Goal: Communication & Community: Ask a question

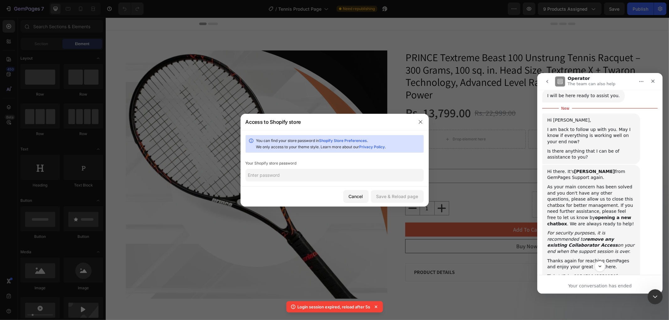
scroll to position [1, 0]
click at [420, 124] on icon "button" at bounding box center [420, 122] width 5 height 5
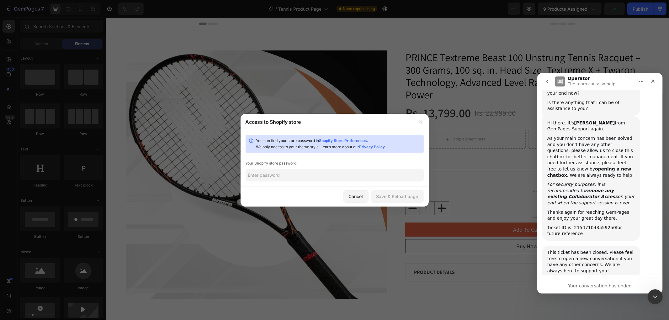
scroll to position [1473, 0]
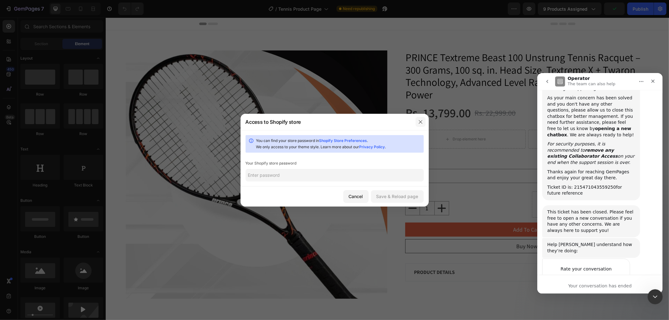
click at [419, 122] on icon "button" at bounding box center [420, 122] width 5 height 5
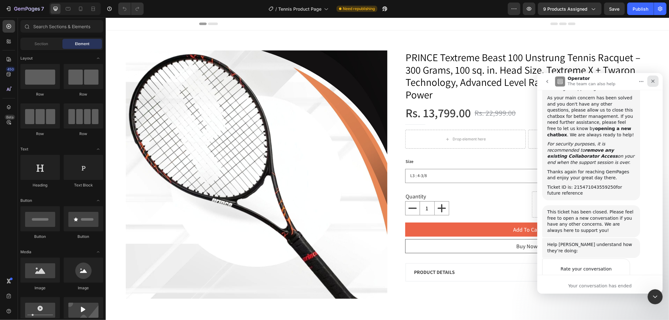
click at [652, 83] on icon "Close" at bounding box center [653, 80] width 5 height 5
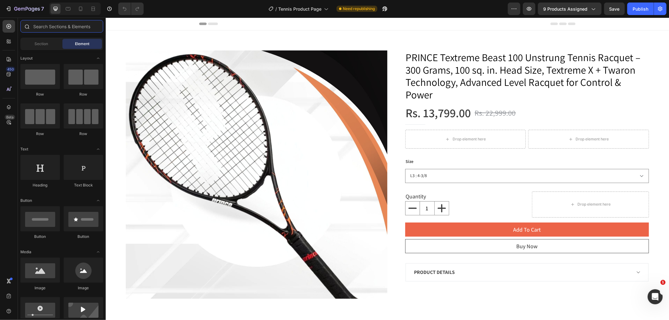
click at [57, 28] on input "text" at bounding box center [61, 26] width 83 height 13
paste input "percentage"
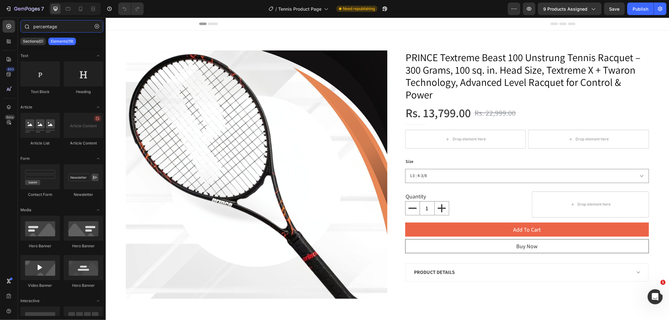
click at [33, 27] on input "percentage" at bounding box center [61, 26] width 83 height 13
type input "percentage"
click at [105, 205] on div at bounding box center [103, 182] width 5 height 269
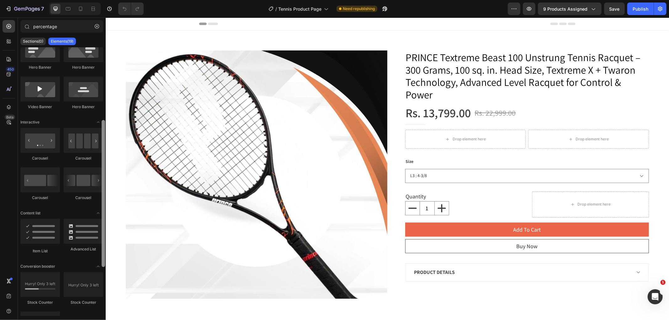
scroll to position [162, 0]
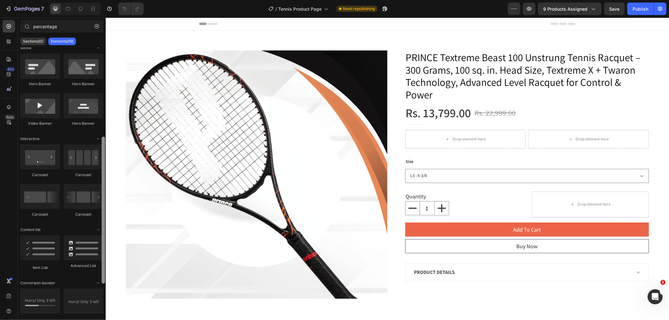
drag, startPoint x: 208, startPoint y: 196, endPoint x: 105, endPoint y: 128, distance: 122.6
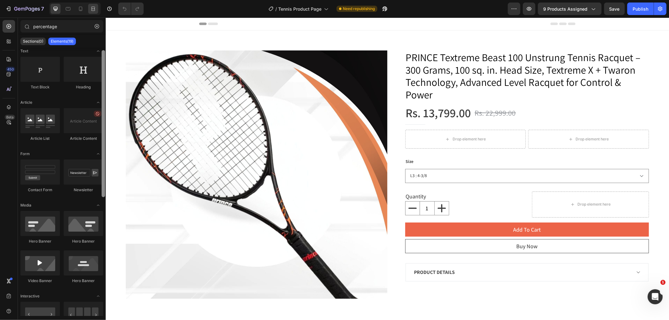
scroll to position [0, 0]
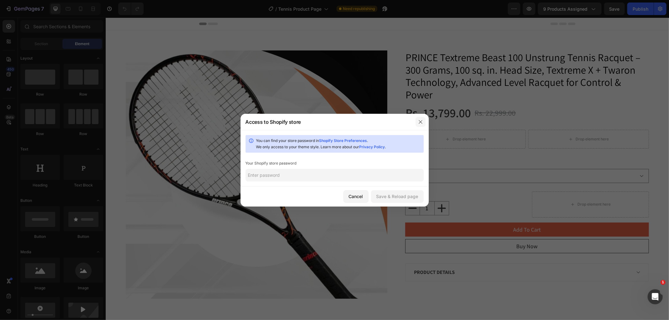
click at [422, 121] on icon "button" at bounding box center [420, 122] width 5 height 5
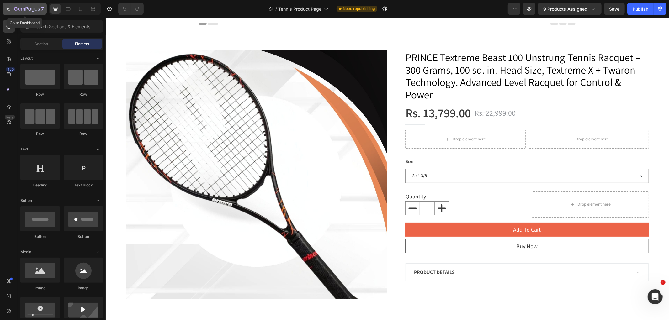
click at [8, 9] on icon "button" at bounding box center [8, 9] width 6 height 6
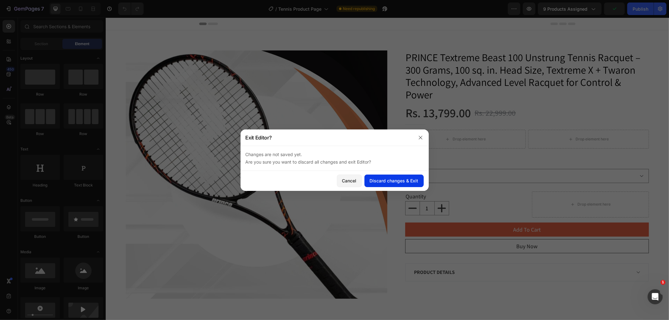
click at [405, 182] on div "Discard changes & Exit" at bounding box center [394, 181] width 49 height 7
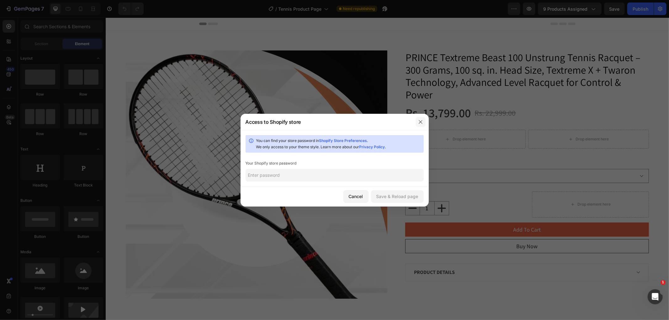
click at [422, 122] on icon "button" at bounding box center [420, 122] width 5 height 5
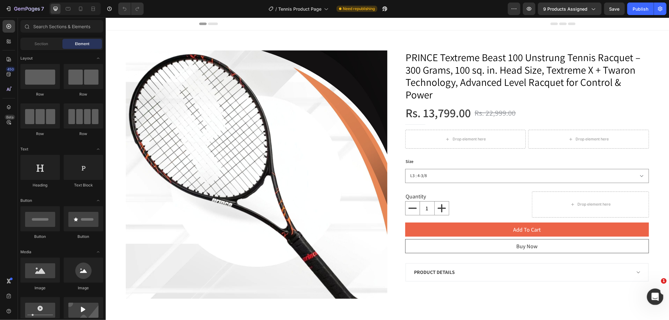
click at [659, 299] on div "Open Intercom Messenger" at bounding box center [654, 296] width 21 height 21
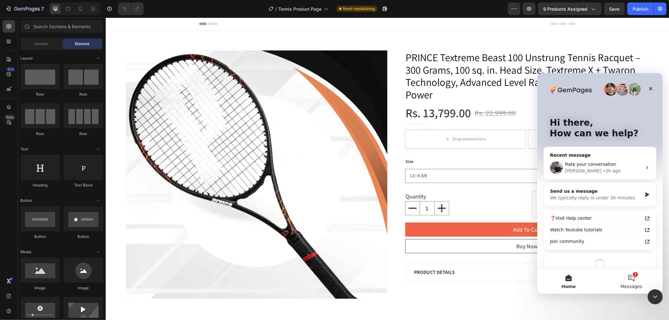
click at [632, 288] on span "Messages" at bounding box center [632, 286] width 22 height 4
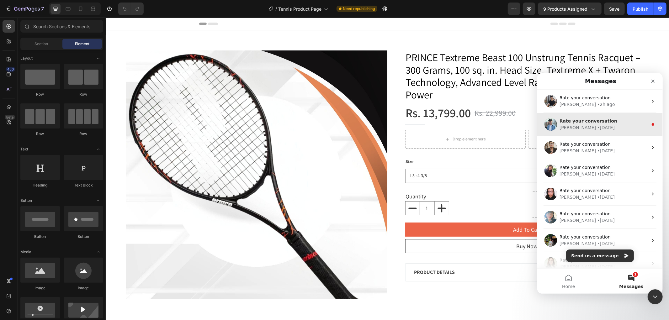
click at [580, 121] on span "Rate your conversation" at bounding box center [589, 120] width 58 height 5
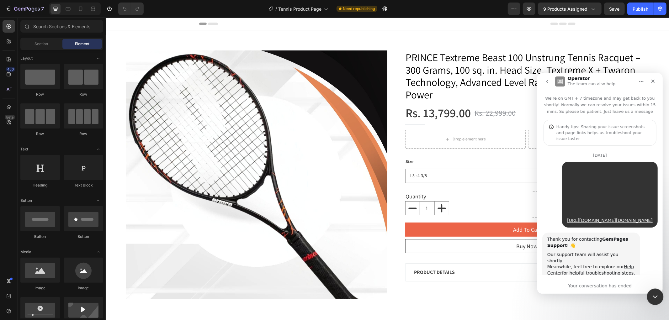
click at [658, 301] on div "Close Intercom Messenger" at bounding box center [654, 296] width 15 height 15
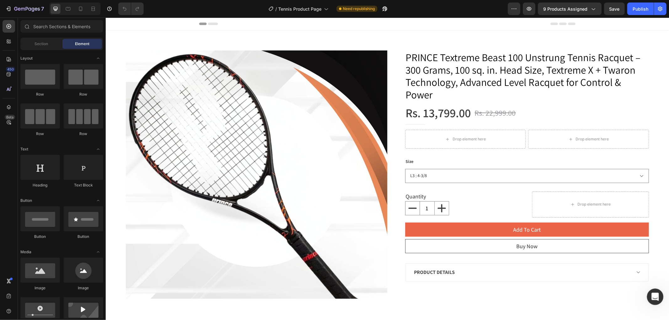
drag, startPoint x: 657, startPoint y: 299, endPoint x: 1189, endPoint y: 553, distance: 589.0
click at [657, 299] on div "Open Intercom Messenger" at bounding box center [654, 296] width 21 height 21
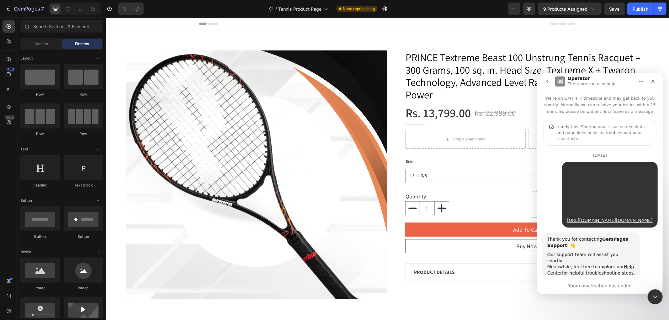
click at [547, 81] on icon "go back" at bounding box center [547, 81] width 2 height 3
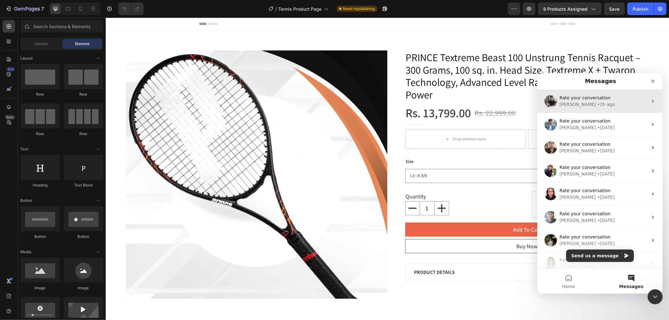
click at [597, 103] on div "• 2h ago" at bounding box center [606, 104] width 18 height 7
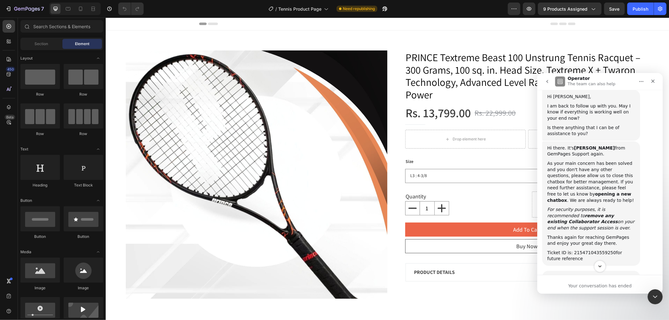
scroll to position [1473, 0]
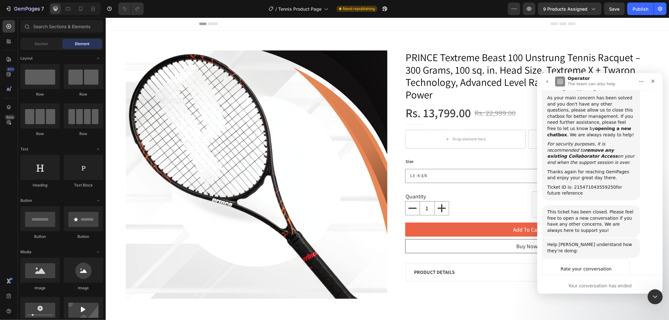
click at [602, 288] on div "Your conversation has ended" at bounding box center [600, 286] width 126 height 7
click at [545, 83] on icon "go back" at bounding box center [547, 81] width 5 height 5
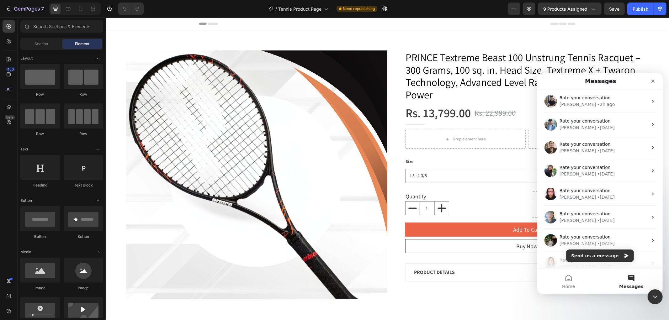
scroll to position [0, 0]
click at [608, 255] on button "Send us a message" at bounding box center [600, 256] width 68 height 13
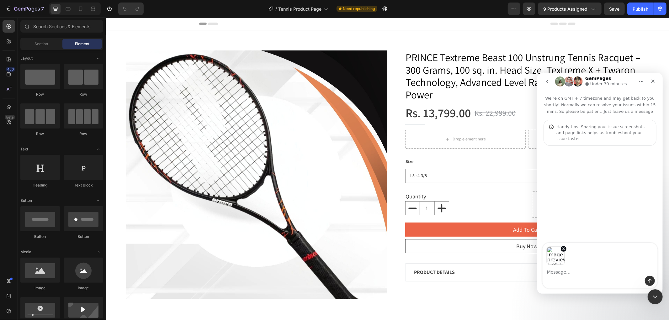
click at [563, 276] on div "Intercom messenger" at bounding box center [600, 281] width 115 height 10
click at [563, 275] on textarea "Message…" at bounding box center [600, 270] width 115 height 11
paste textarea "the discount percentage badge (e.g., “35% off”) is correctly showing on my coll…"
type textarea "the discount percentage badge (e.g., “35% off”) is correctly showing on my coll…"
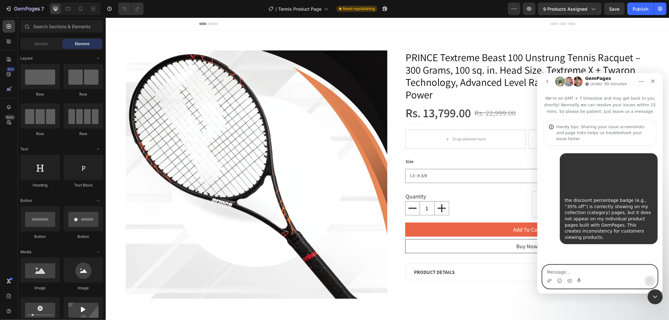
click at [572, 249] on div "• Just now" at bounding box center [574, 249] width 19 height 0
click at [547, 280] on icon "Upload attachment" at bounding box center [549, 280] width 5 height 5
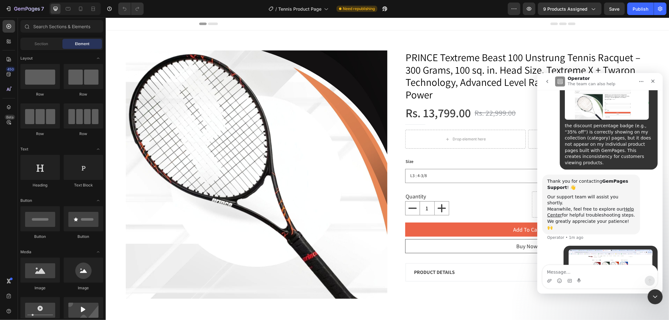
scroll to position [88, 0]
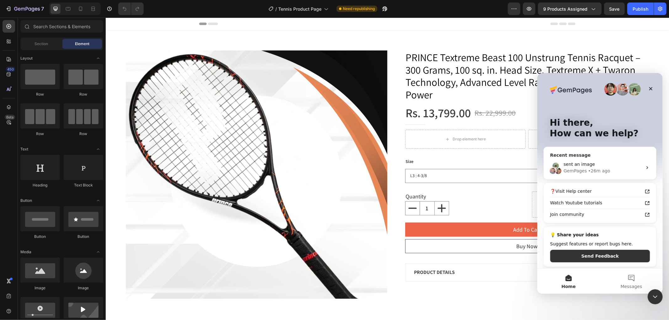
click at [617, 166] on div "sent an image" at bounding box center [603, 164] width 79 height 7
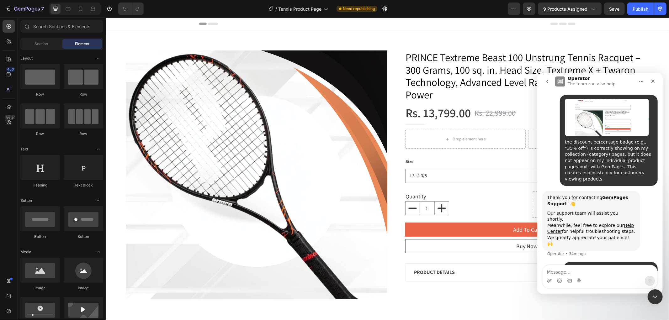
scroll to position [0, 0]
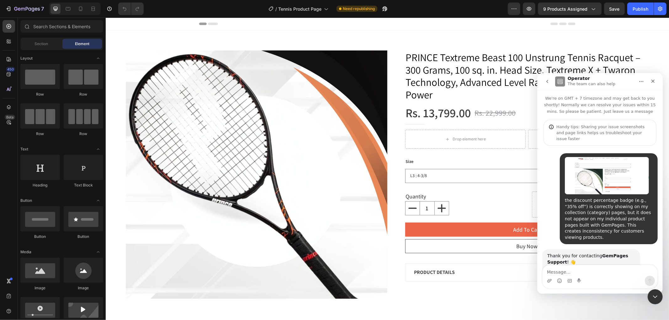
click at [550, 78] on button "go back" at bounding box center [547, 81] width 12 height 12
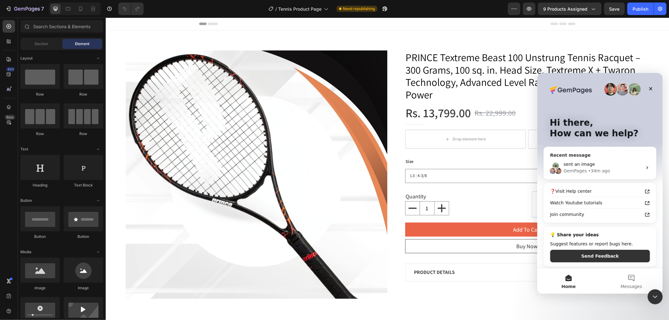
click at [645, 167] on icon "Intercom messenger" at bounding box center [647, 167] width 5 height 5
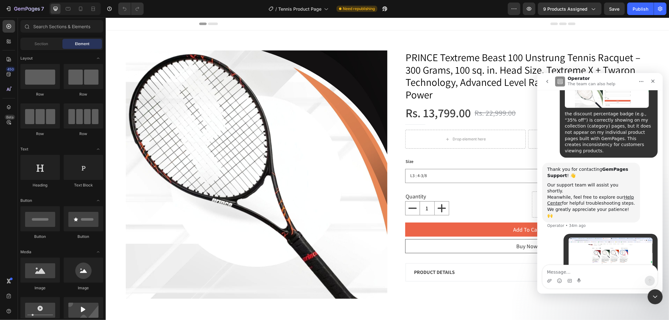
scroll to position [88, 0]
click at [548, 76] on button "go back" at bounding box center [547, 81] width 12 height 12
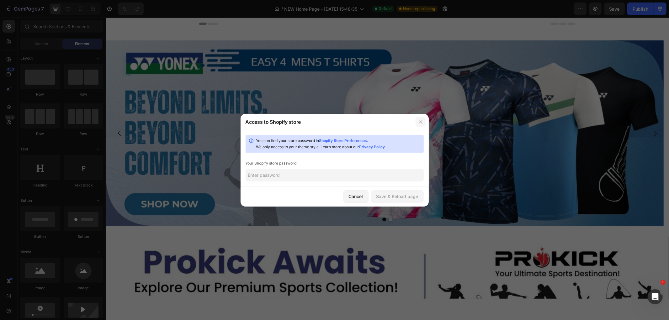
click at [421, 121] on icon "button" at bounding box center [420, 122] width 5 height 5
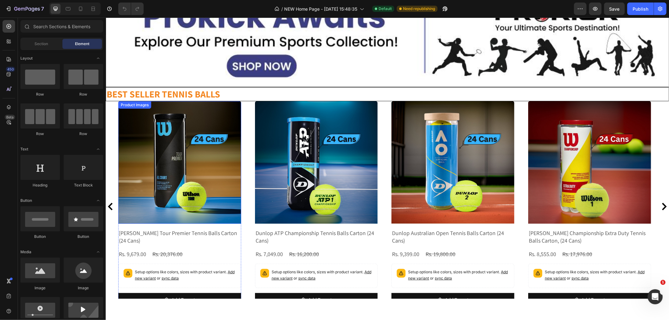
click at [205, 166] on img at bounding box center [179, 162] width 123 height 123
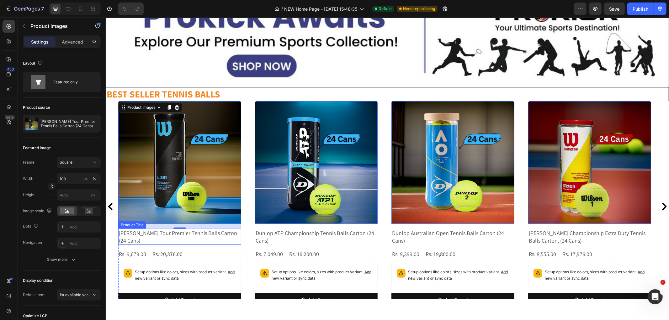
click at [152, 231] on h2 "[PERSON_NAME] Tour Premier Tennis Balls Carton (24 Cans)" at bounding box center [179, 237] width 123 height 16
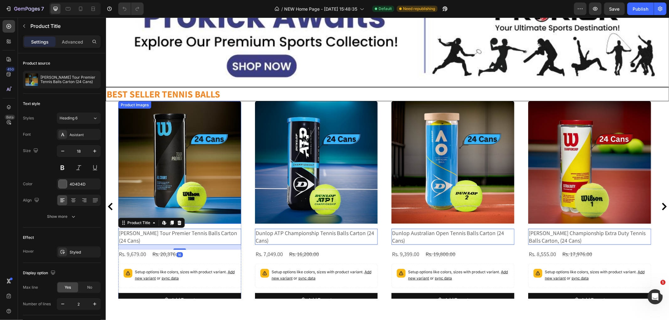
click at [154, 190] on img at bounding box center [179, 162] width 123 height 123
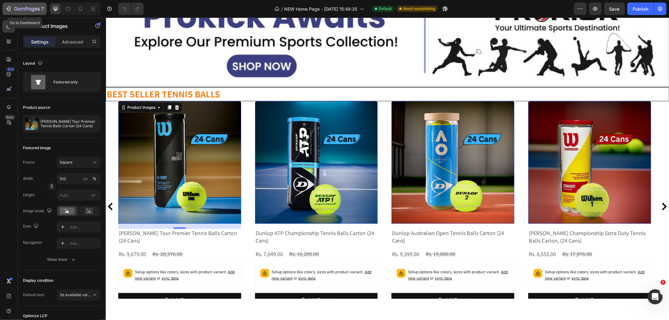
click at [11, 8] on icon "button" at bounding box center [8, 9] width 6 height 6
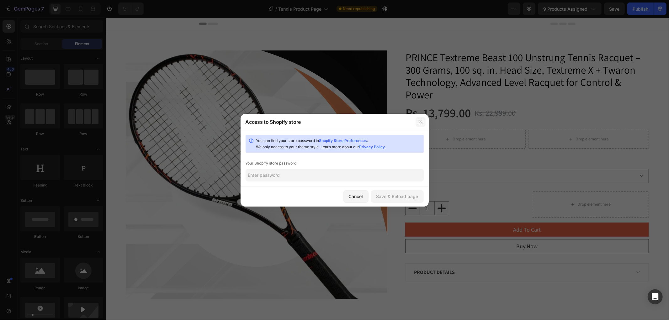
click at [417, 118] on button "button" at bounding box center [421, 122] width 10 height 10
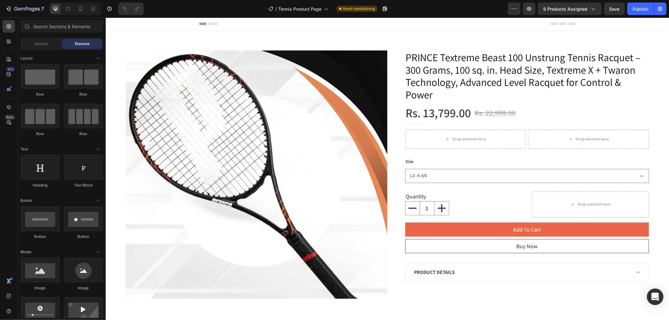
click at [656, 293] on div "Open Intercom Messenger" at bounding box center [655, 297] width 17 height 17
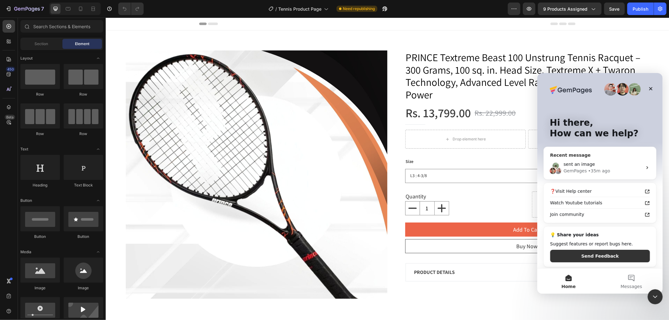
click at [622, 168] on div "GemPages • 35m ago" at bounding box center [603, 171] width 79 height 7
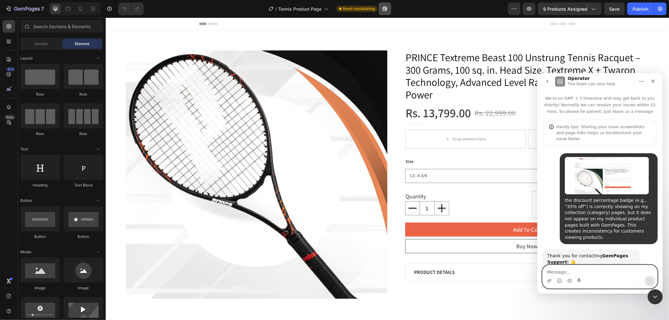
scroll to position [88, 0]
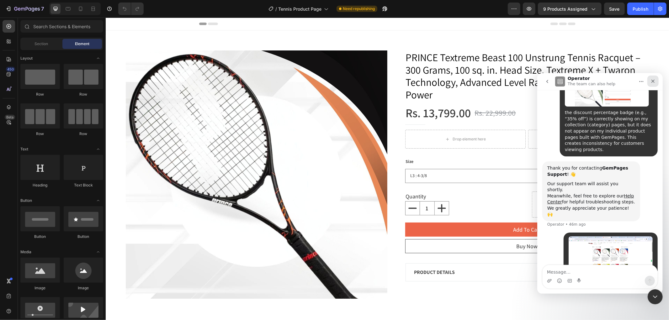
click at [652, 82] on icon "Close" at bounding box center [653, 80] width 3 height 3
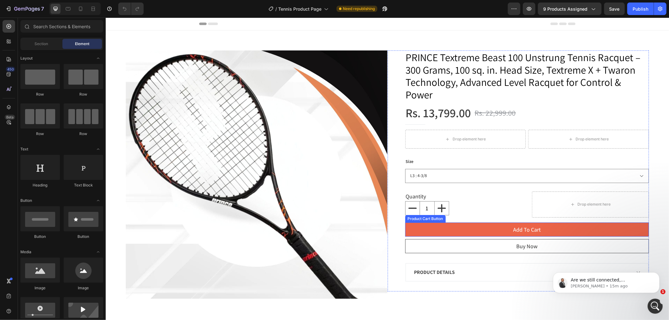
scroll to position [199, 0]
click at [634, 285] on p "[PERSON_NAME] • 15m ago" at bounding box center [611, 286] width 81 height 6
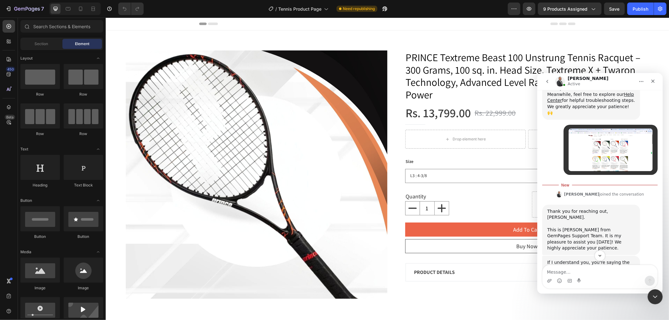
scroll to position [209, 0]
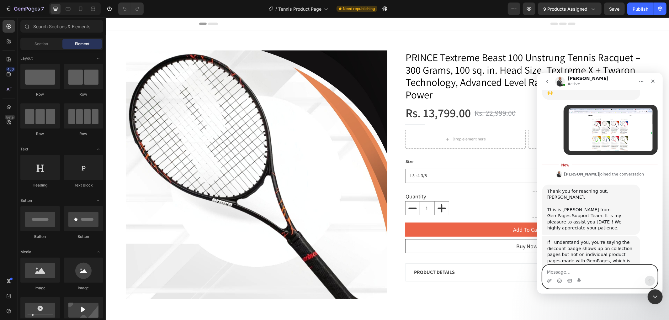
click at [589, 266] on textarea "Message…" at bounding box center [600, 270] width 115 height 11
drag, startPoint x: 660, startPoint y: 158, endPoint x: 960, endPoint y: 78, distance: 310.4
click at [592, 275] on textarea "Message…" at bounding box center [600, 270] width 115 height 11
type textarea "Yes"
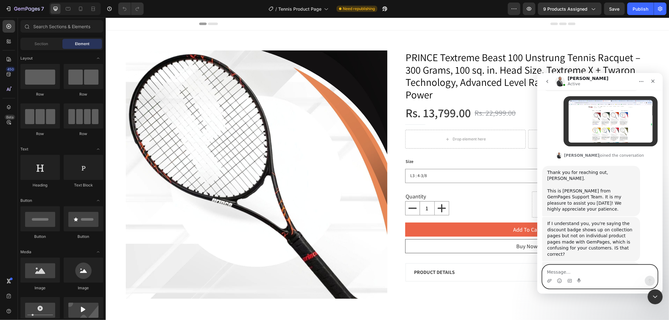
scroll to position [217, 0]
click at [659, 182] on div "the discount percentage badge (e.g., “35% off”) is correctly showing on my coll…" at bounding box center [600, 121] width 126 height 387
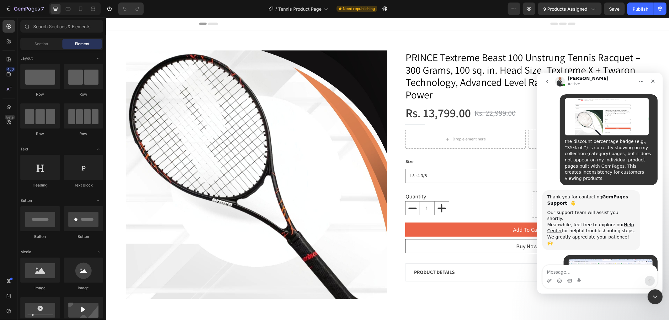
drag, startPoint x: 629, startPoint y: 169, endPoint x: 560, endPoint y: 136, distance: 76.8
click at [560, 136] on div "the discount percentage badge (e.g., “35% off”) is correctly showing on my coll…" at bounding box center [609, 139] width 98 height 91
copy div "the discount percentage badge (e.g., “35% off”) is correctly showing on my coll…"
click at [582, 271] on textarea "Message…" at bounding box center [600, 270] width 115 height 11
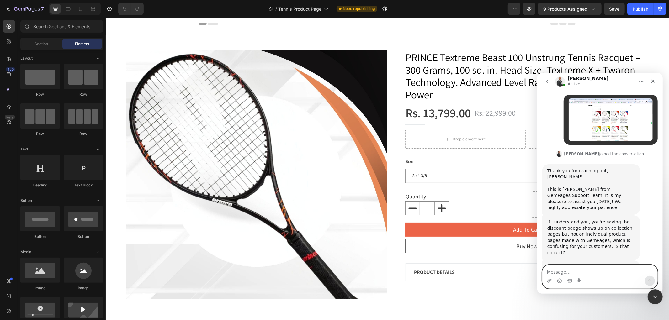
paste textarea "the discount percentage badge (e.g., “35% off”) is correctly showing on my coll…"
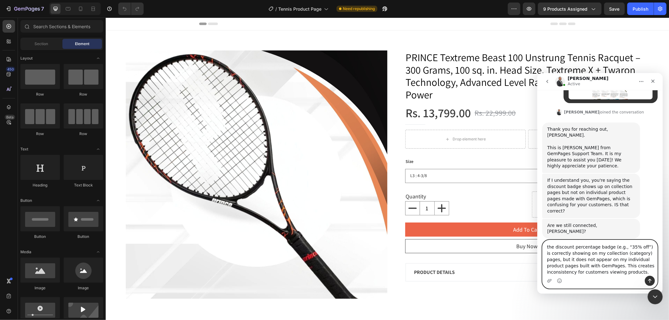
scroll to position [273, 0]
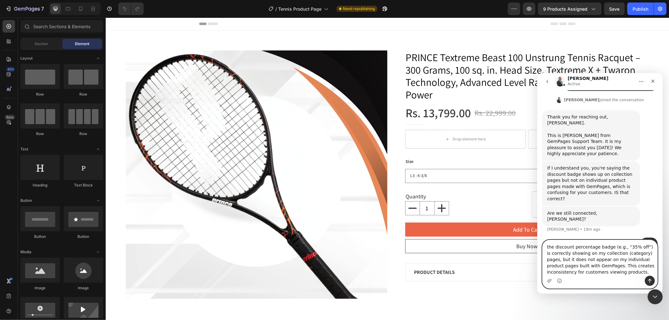
type textarea "the discount percentage badge (e.g., “35% off”) is correctly showing on my coll…"
click at [564, 258] on textarea "the discount percentage badge (e.g., “35% off”) is correctly showing on my coll…" at bounding box center [600, 258] width 115 height 36
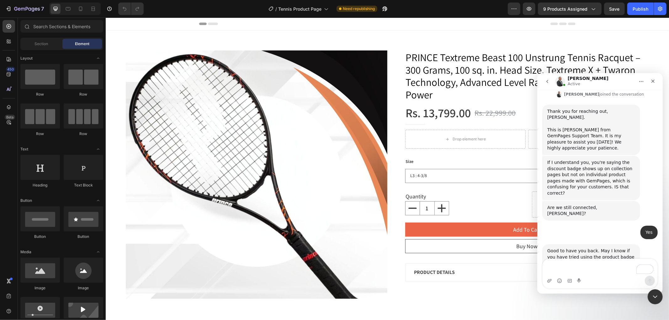
scroll to position [255, 0]
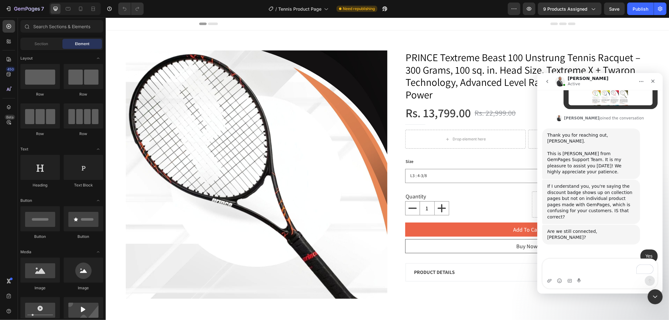
click at [590, 272] on div "Good to have you back. May I know if you have tried using the product badge ele…" at bounding box center [591, 281] width 88 height 19
copy div "Good to have you back. May I know if you have tried using the product badge ele…"
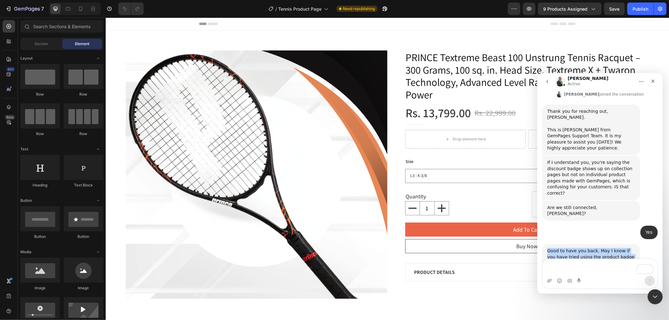
click at [570, 248] on div "Good to have you back. May I know if you have tried using the product badge ele…" at bounding box center [591, 257] width 88 height 19
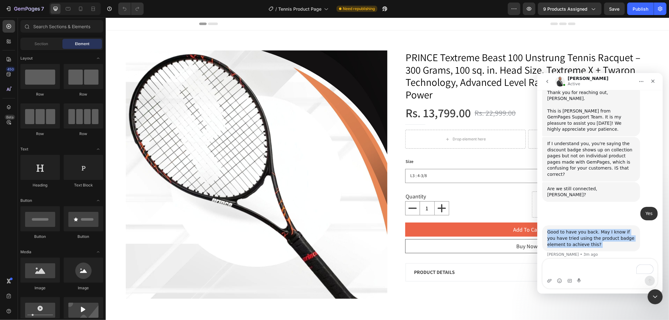
scroll to position [297, 0]
click at [607, 284] on div "Typing" at bounding box center [599, 296] width 115 height 24
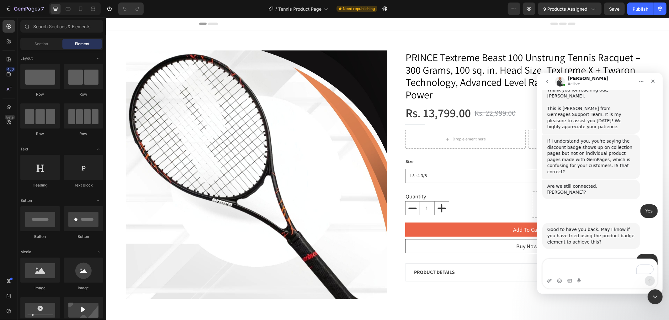
scroll to position [339, 0]
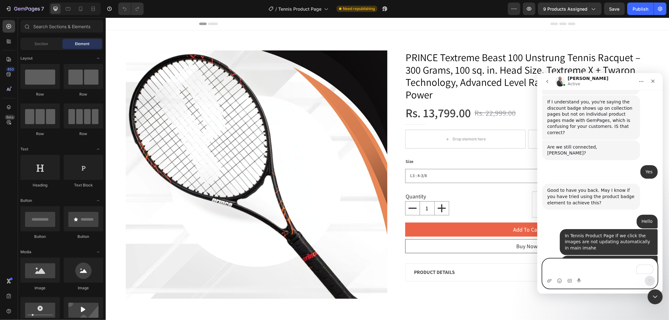
click at [588, 266] on textarea "To enrich screen reader interactions, please activate Accessibility in Grammarl…" at bounding box center [600, 267] width 115 height 17
type textarea "N"
type textarea "Y"
click at [577, 278] on div "Sorry about that. Are you still talking about the discount percentage?" at bounding box center [591, 284] width 88 height 12
click at [571, 265] on textarea "No" at bounding box center [600, 270] width 115 height 11
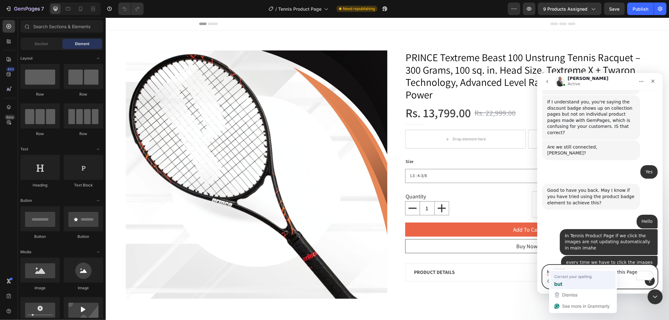
click at [564, 276] on span "Correct your spelling" at bounding box center [573, 277] width 37 height 6
click at [554, 265] on textarea "No but I Have More Issue On this Page" at bounding box center [600, 270] width 115 height 11
click at [628, 266] on textarea "No ,,but I Have More Issue On this Page" at bounding box center [600, 270] width 115 height 11
click at [585, 278] on div "Sorry about that. Are you still talking about the discount percentage?" at bounding box center [591, 284] width 88 height 12
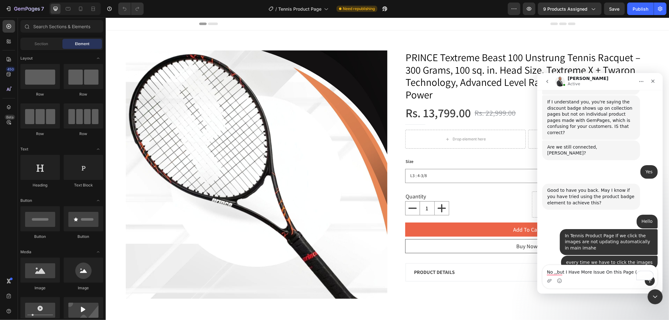
copy div "percentage"
click at [629, 266] on textarea "No ,,but I Have More Issue On this Page (" at bounding box center [600, 270] width 115 height 11
paste textarea "percentage"
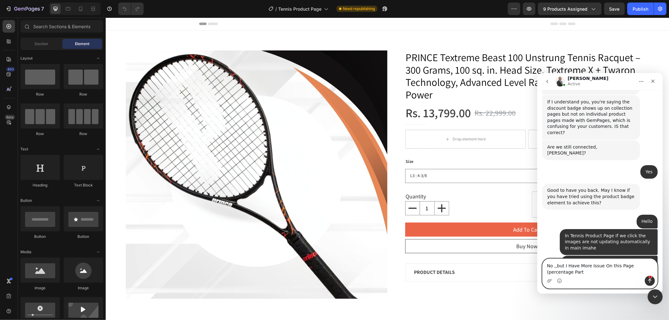
scroll to position [346, 0]
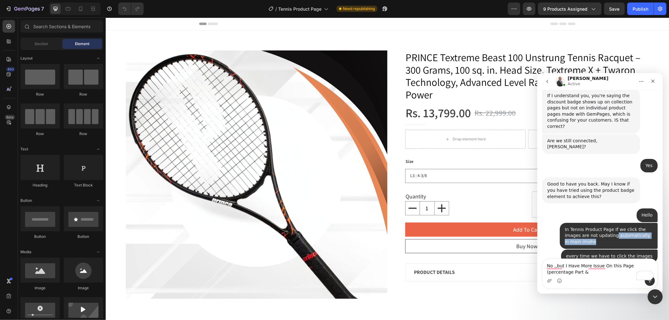
drag, startPoint x: 594, startPoint y: 188, endPoint x: 598, endPoint y: 194, distance: 7.4
click at [598, 227] on div "In Tennis Product Page If we click the images are not updating automatically in…" at bounding box center [609, 236] width 88 height 19
copy div "automatically in main imahe"
click at [574, 269] on textarea "No ,,but I Have More Issue On this Page (percentage Part &" at bounding box center [600, 267] width 115 height 17
paste textarea "automatically in main imahe"
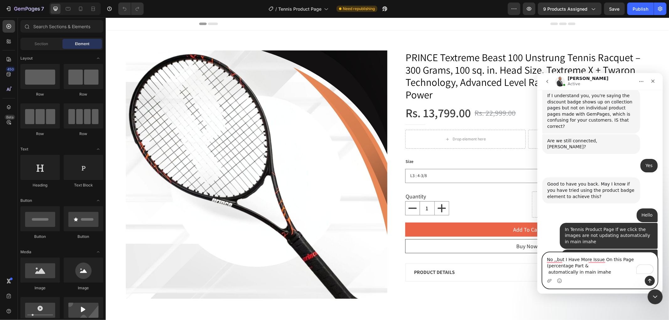
click at [548, 272] on textarea "No ,,but I Have More Issue On this Page (percentage Part & automatically in mai…" at bounding box center [600, 264] width 115 height 23
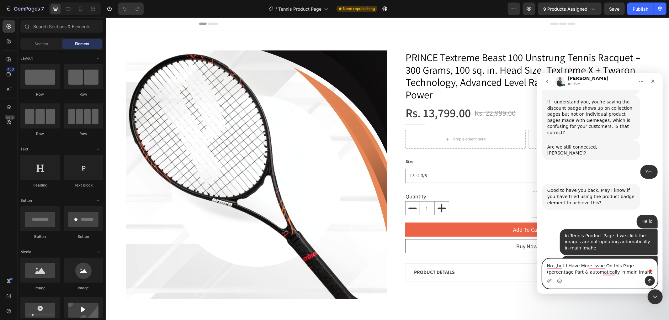
click at [609, 274] on textarea "No ,,but I Have More Issue On this Page (percentage Part & automatically in mai…" at bounding box center [600, 267] width 115 height 17
click at [620, 272] on textarea "No ,,but I Have More Issue On this Page (percentage Part & automatically in mai…" at bounding box center [600, 267] width 115 height 17
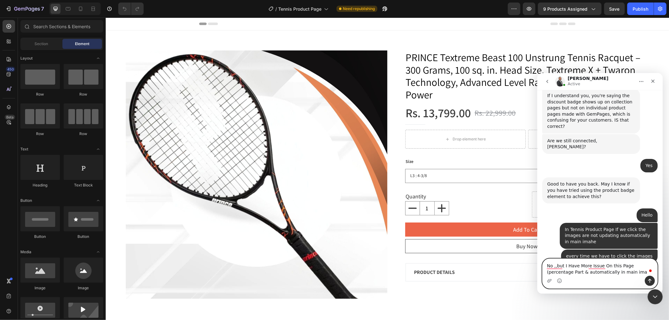
scroll to position [363, 0]
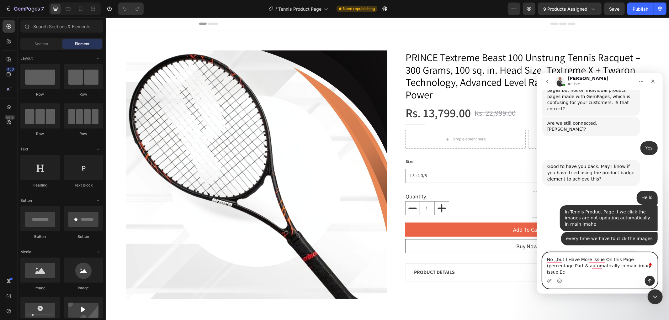
type textarea "No ,,but I Have More Issue On this Page (percentage Part & automatically in mai…"
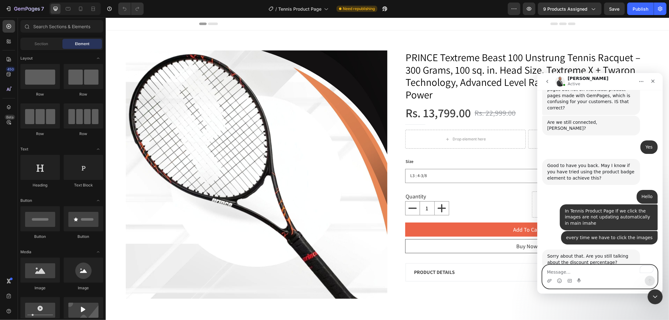
scroll to position [388, 0]
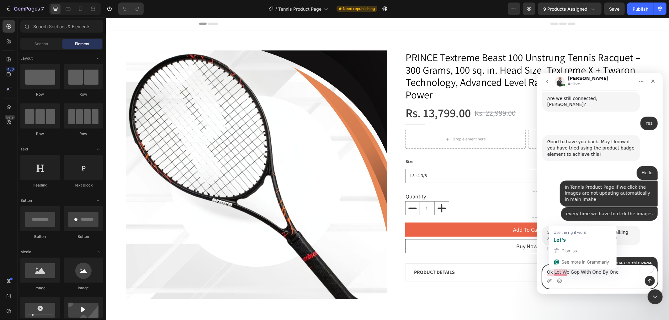
click at [577, 272] on textarea "Ok Let We Gop With One By One" at bounding box center [600, 270] width 115 height 11
click at [564, 236] on div "Let's go" at bounding box center [583, 240] width 60 height 10
type textarea "Ok Let's go With One By One"
click at [607, 272] on textarea "Ok Let's go With One By One" at bounding box center [600, 270] width 115 height 11
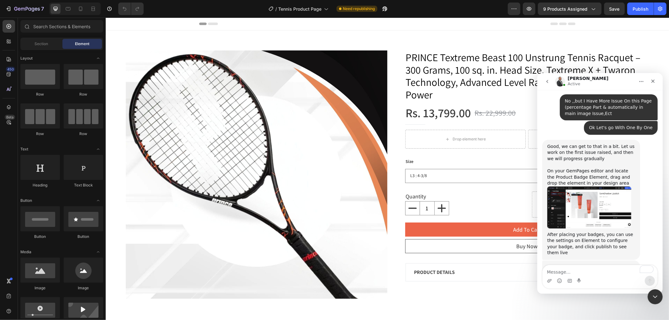
scroll to position [519, 0]
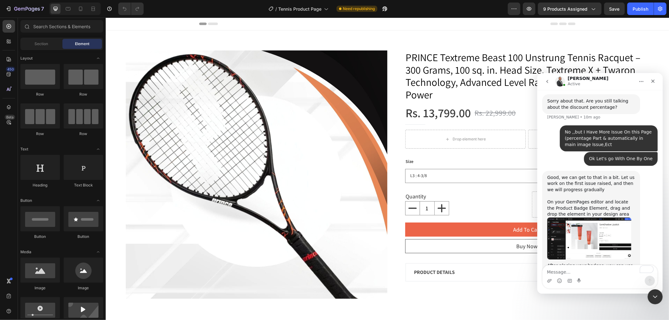
click at [614, 217] on img "Emmanuel says…" at bounding box center [589, 238] width 84 height 42
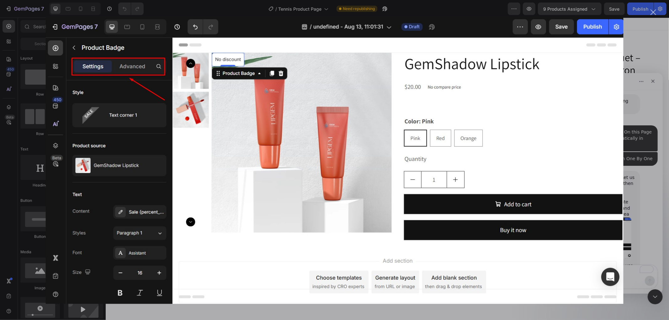
scroll to position [0, 0]
click at [655, 128] on div "Intercom messenger" at bounding box center [334, 160] width 669 height 320
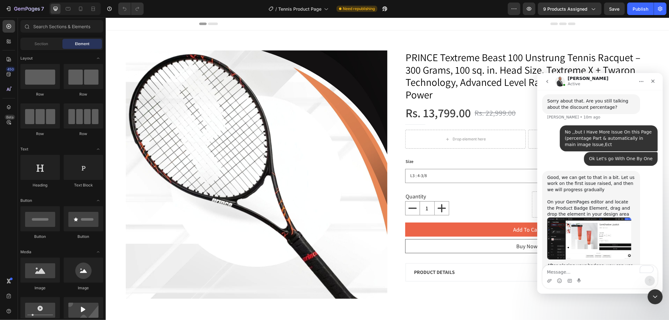
click at [589, 217] on img "Emmanuel says…" at bounding box center [589, 238] width 84 height 42
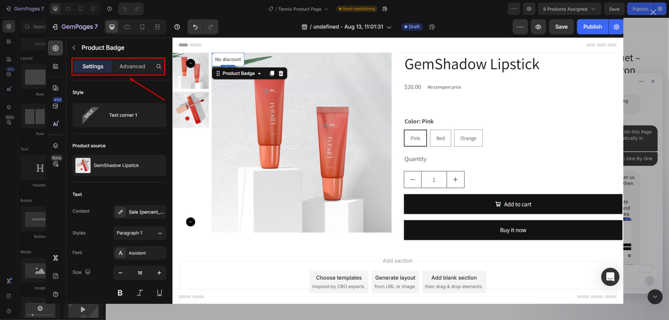
click at [636, 154] on div "Intercom messenger" at bounding box center [334, 160] width 669 height 320
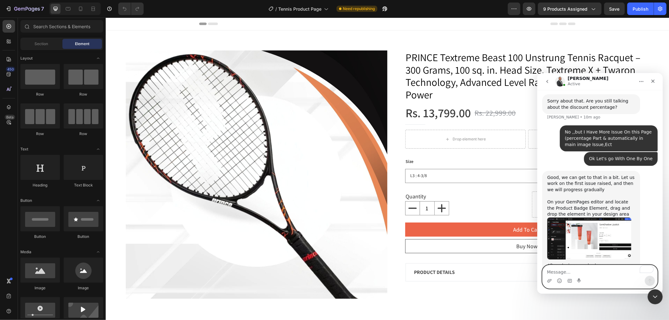
click at [603, 272] on textarea "To enrich screen reader interactions, please activate Accessibility in Grammarl…" at bounding box center [600, 270] width 115 height 11
type textarea "ok"
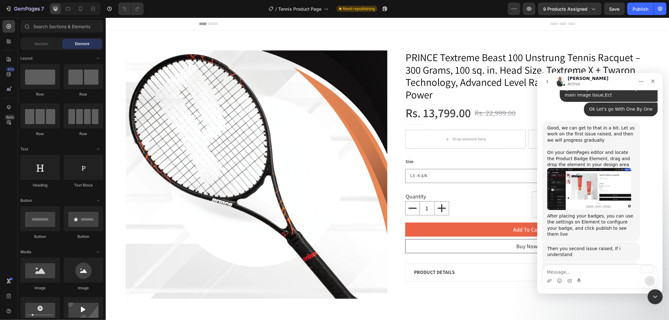
scroll to position [558, 0]
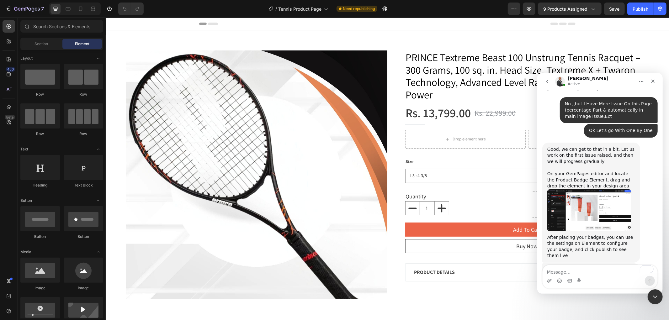
click at [581, 189] on img "Emmanuel says…" at bounding box center [589, 210] width 84 height 42
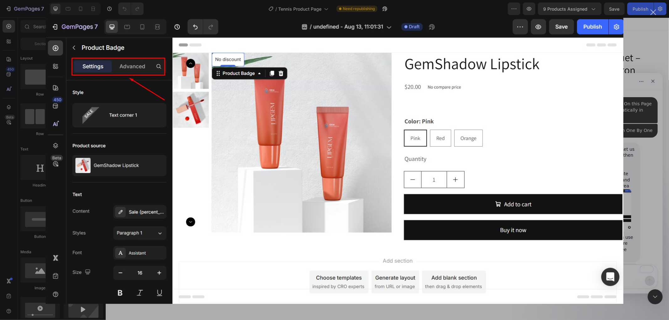
scroll to position [579, 0]
click at [632, 176] on div "Intercom messenger" at bounding box center [334, 160] width 669 height 320
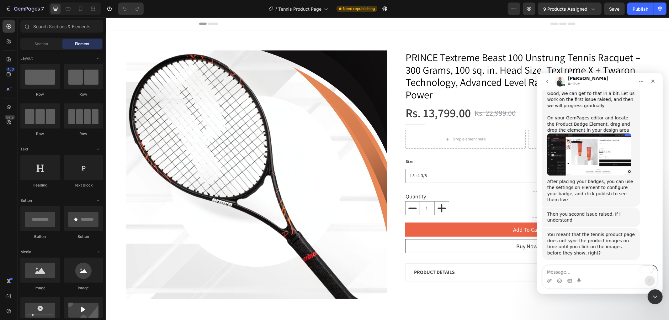
scroll to position [594, 0]
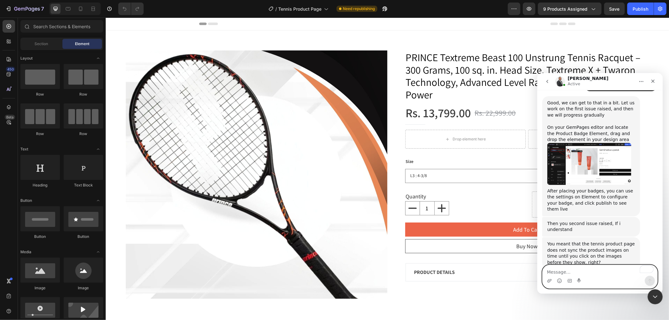
click at [554, 272] on textarea "To enrich screen reader interactions, please activate Accessibility in Grammarl…" at bounding box center [600, 270] width 115 height 11
type textarea "ok"
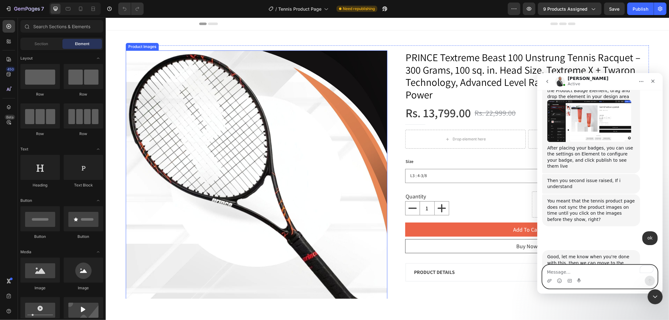
scroll to position [636, 0]
click at [573, 266] on textarea "To enrich screen reader interactions, please activate Accessibility in Grammarl…" at bounding box center [600, 270] width 115 height 11
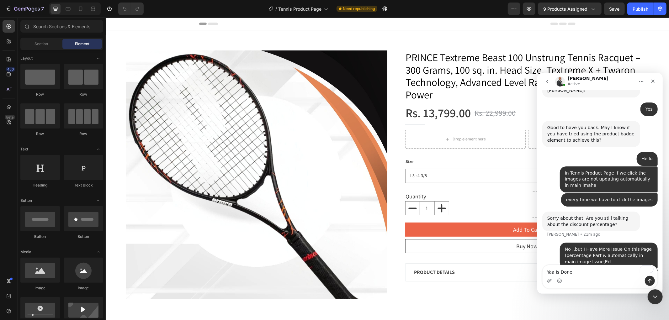
scroll to position [400, 0]
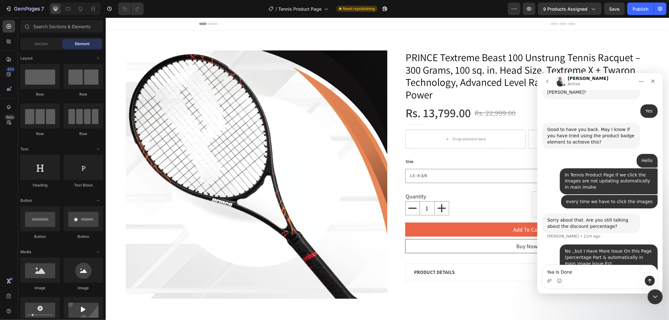
click at [588, 217] on div "Sorry about that. Are you still talking about the discount percentage?" at bounding box center [591, 223] width 88 height 12
copy div "percentage"
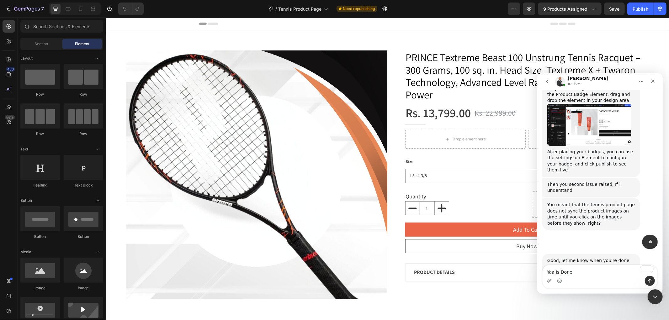
scroll to position [637, 0]
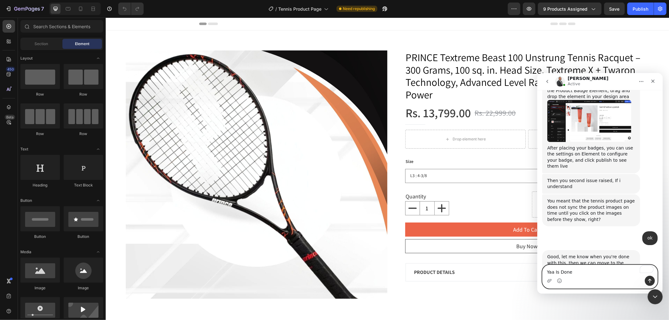
click at [583, 276] on textarea "Yaa Is Done" at bounding box center [600, 270] width 115 height 11
click at [558, 273] on textarea "Yaa Is Done" at bounding box center [600, 270] width 115 height 11
paste textarea "percentage"
type textarea "Yaa Is percentage Issue Done"
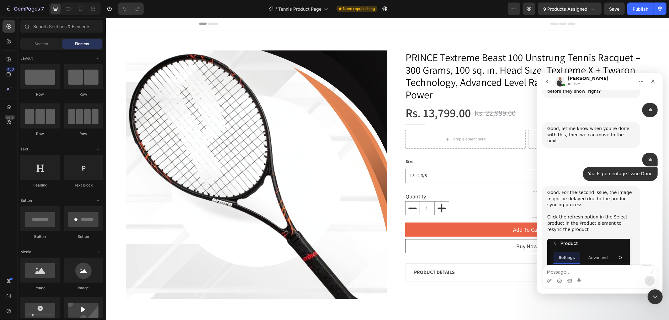
scroll to position [775, 0]
click at [594, 239] on img "Emmanuel says…" at bounding box center [589, 273] width 84 height 68
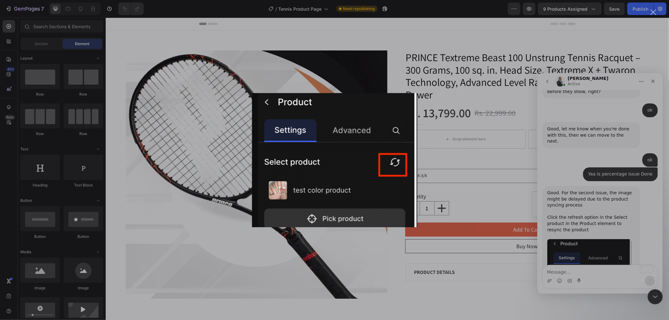
scroll to position [0, 0]
click at [595, 197] on div "Intercom messenger" at bounding box center [334, 160] width 669 height 320
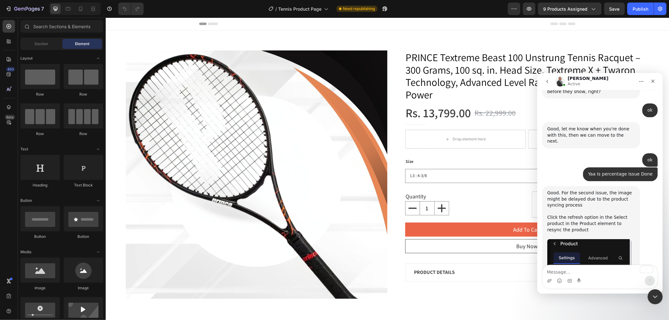
click at [591, 239] on img "Emmanuel says…" at bounding box center [589, 273] width 84 height 68
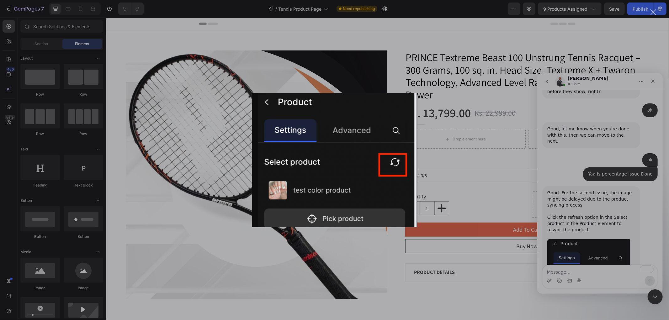
click at [480, 167] on div "Intercom messenger" at bounding box center [334, 160] width 669 height 320
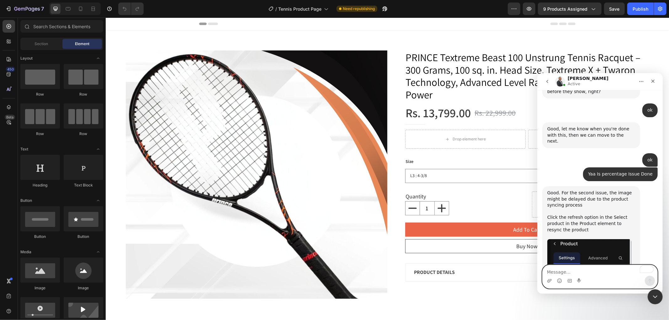
click at [573, 268] on textarea "To enrich screen reader interactions, please activate Accessibility in Grammarl…" at bounding box center [600, 270] width 115 height 11
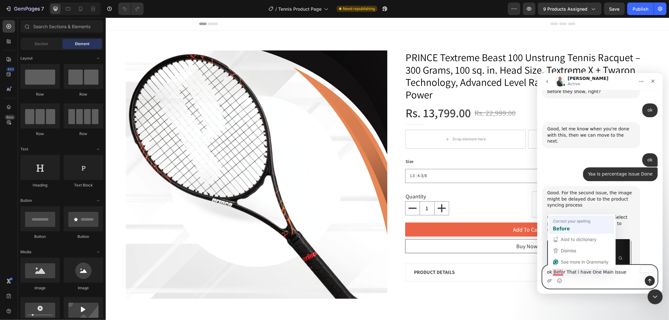
click at [568, 220] on span "Correct your spelling" at bounding box center [571, 221] width 37 height 6
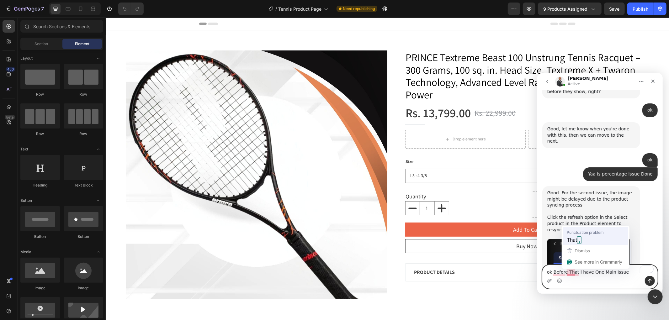
click at [581, 239] on strong "," at bounding box center [579, 241] width 4 height 8
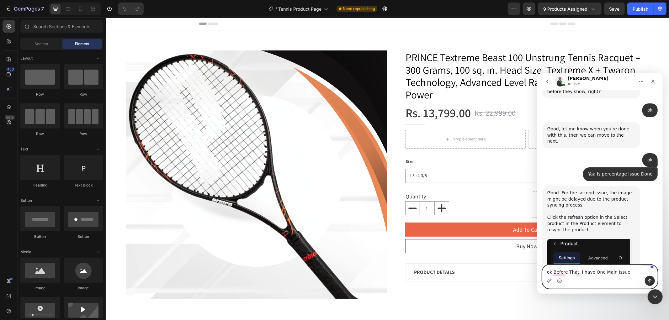
click at [624, 271] on textarea "ok Before That, i have One Main Issue" at bounding box center [600, 270] width 115 height 11
paste textarea "I am experiencing a positioning issue with custom stringing options on my tenni…"
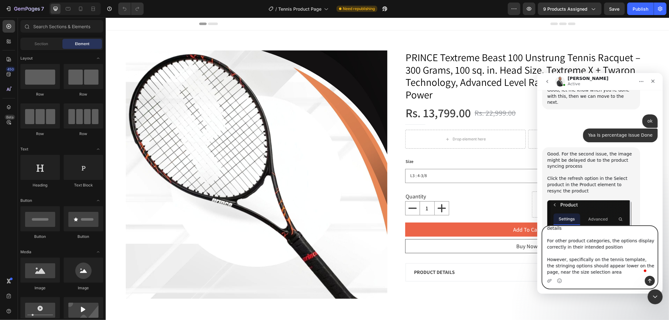
click at [591, 270] on textarea "ok Before That, i have One Main Issue I am experiencing a positioning issue wit…" at bounding box center [600, 251] width 115 height 50
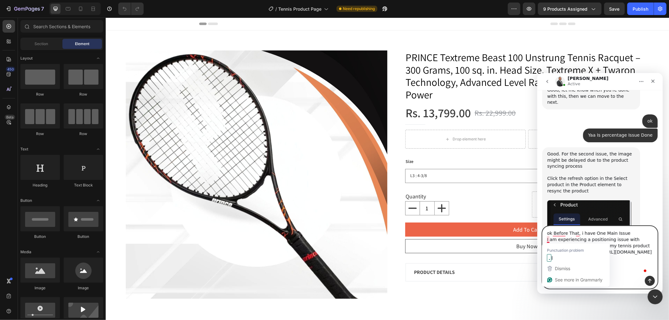
click at [626, 232] on textarea "ok Before That, i have One Main Issue I am experiencing a positioning issue wit…" at bounding box center [600, 251] width 115 height 50
type textarea "ok Before That, i have One Main Issue ..... I am experiencing a positioning iss…"
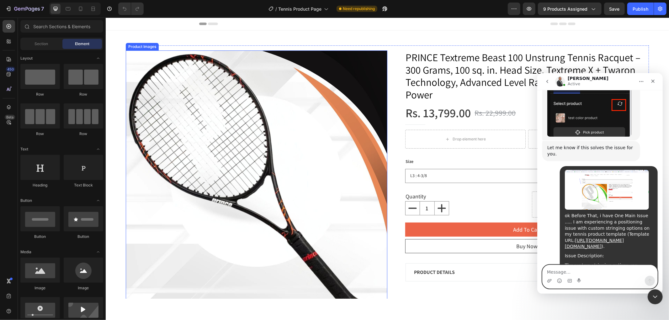
scroll to position [981, 0]
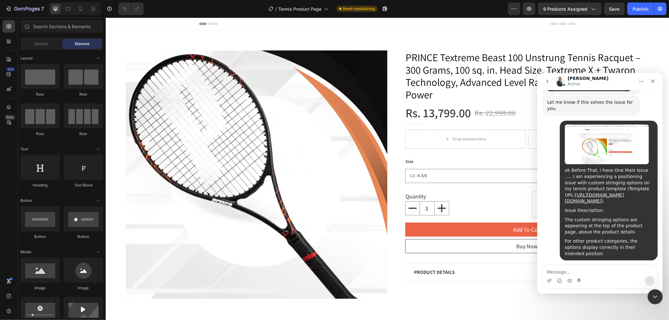
drag, startPoint x: 581, startPoint y: 197, endPoint x: 590, endPoint y: 201, distance: 9.9
click at [587, 270] on icon "I noticed that our collaborator's access to your store is still active. I’ll in…" at bounding box center [590, 294] width 86 height 48
copy icon "collaborator's access to your store is still active. I’ll"
click at [573, 273] on textarea "Message…" at bounding box center [600, 270] width 115 height 11
paste textarea "collaborator's access to your store is still active. I’ll"
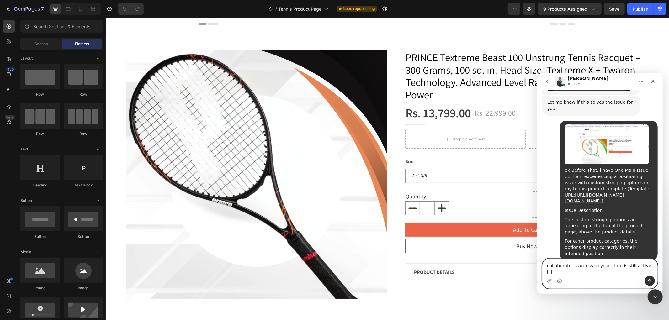
drag, startPoint x: 639, startPoint y: 273, endPoint x: 646, endPoint y: 273, distance: 7.2
click at [646, 273] on textarea "collaborator's access to your store is still active. I’ll" at bounding box center [600, 267] width 115 height 17
type textarea "Collaborator's access to your store is still active."
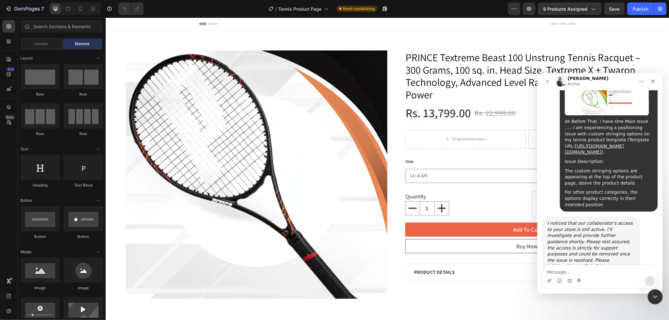
scroll to position [1037, 0]
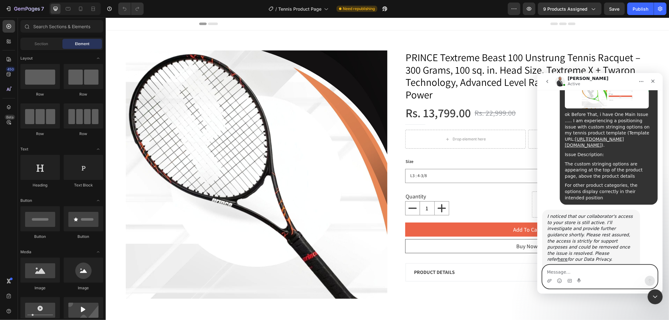
click at [599, 273] on textarea "Message…" at bounding box center [600, 270] width 115 height 11
type textarea "ok"
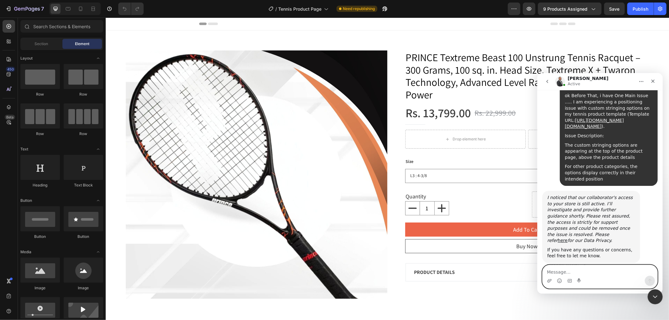
scroll to position [1056, 0]
